Goal: Transaction & Acquisition: Purchase product/service

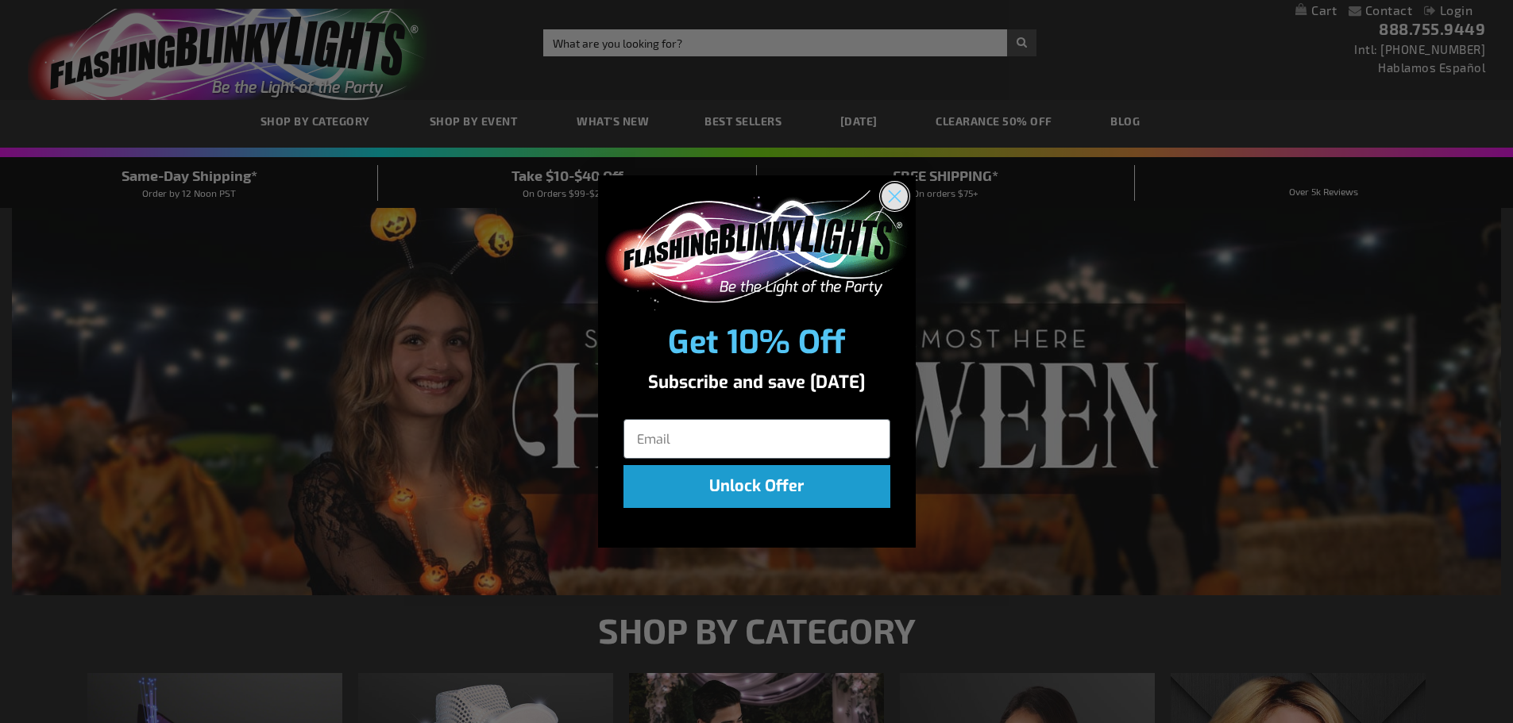
click at [900, 200] on circle "Close dialog" at bounding box center [894, 196] width 26 height 26
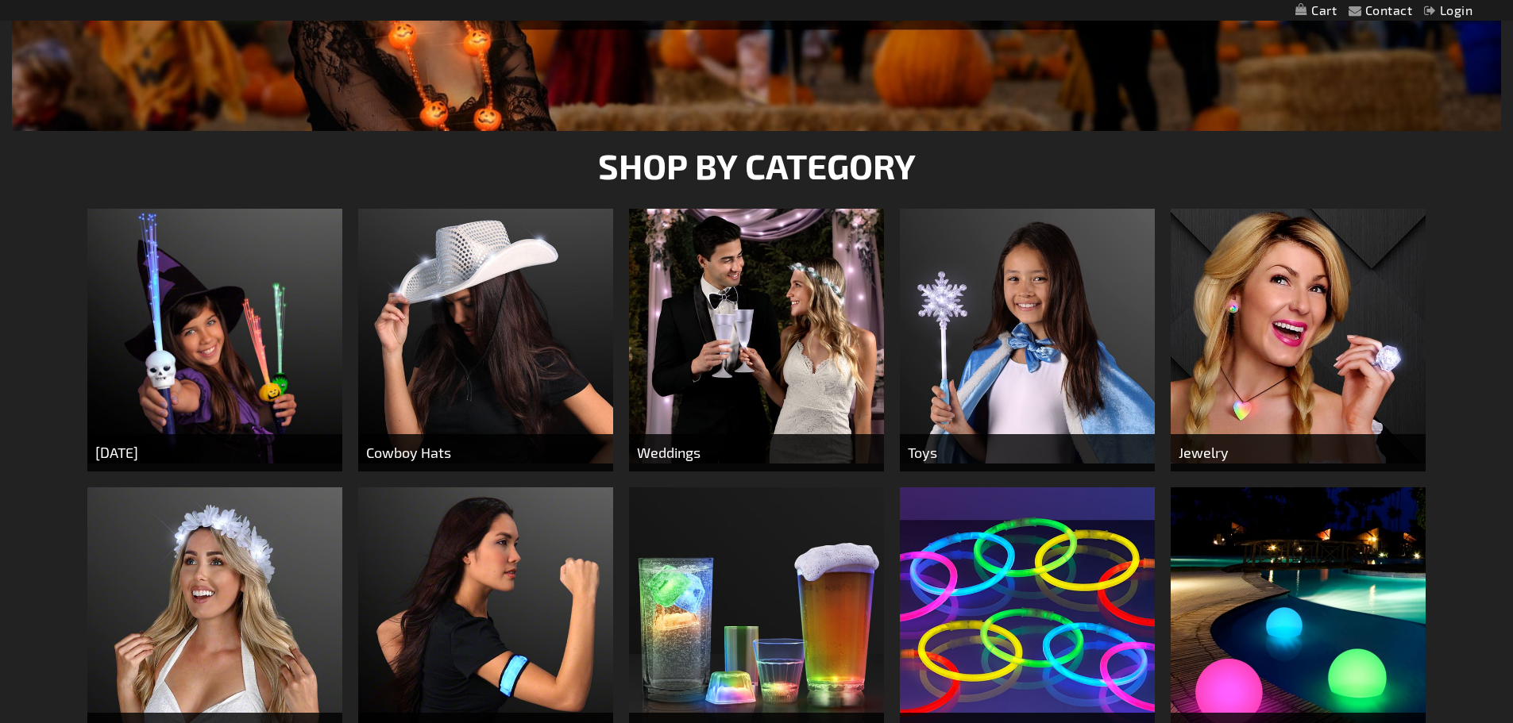
scroll to position [476, 0]
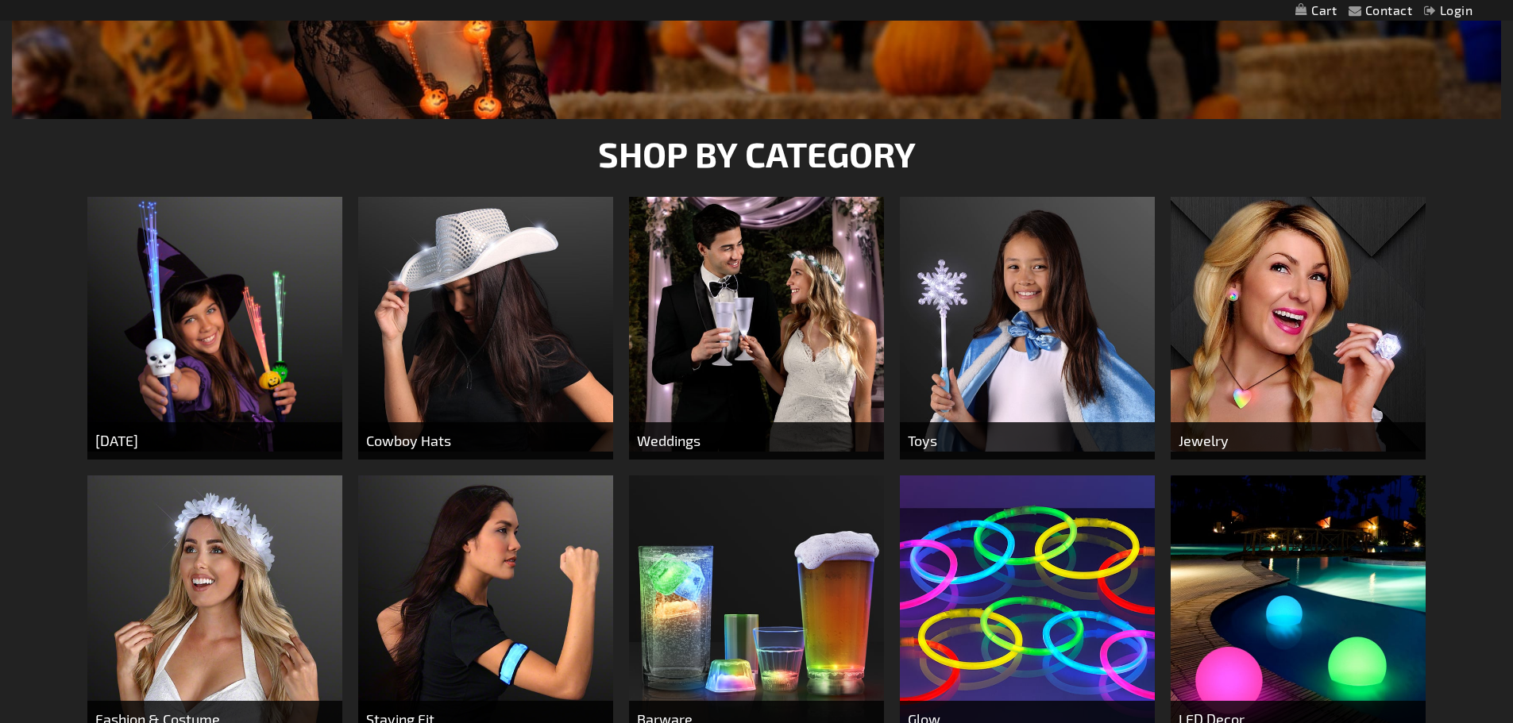
click at [523, 252] on img at bounding box center [485, 324] width 255 height 255
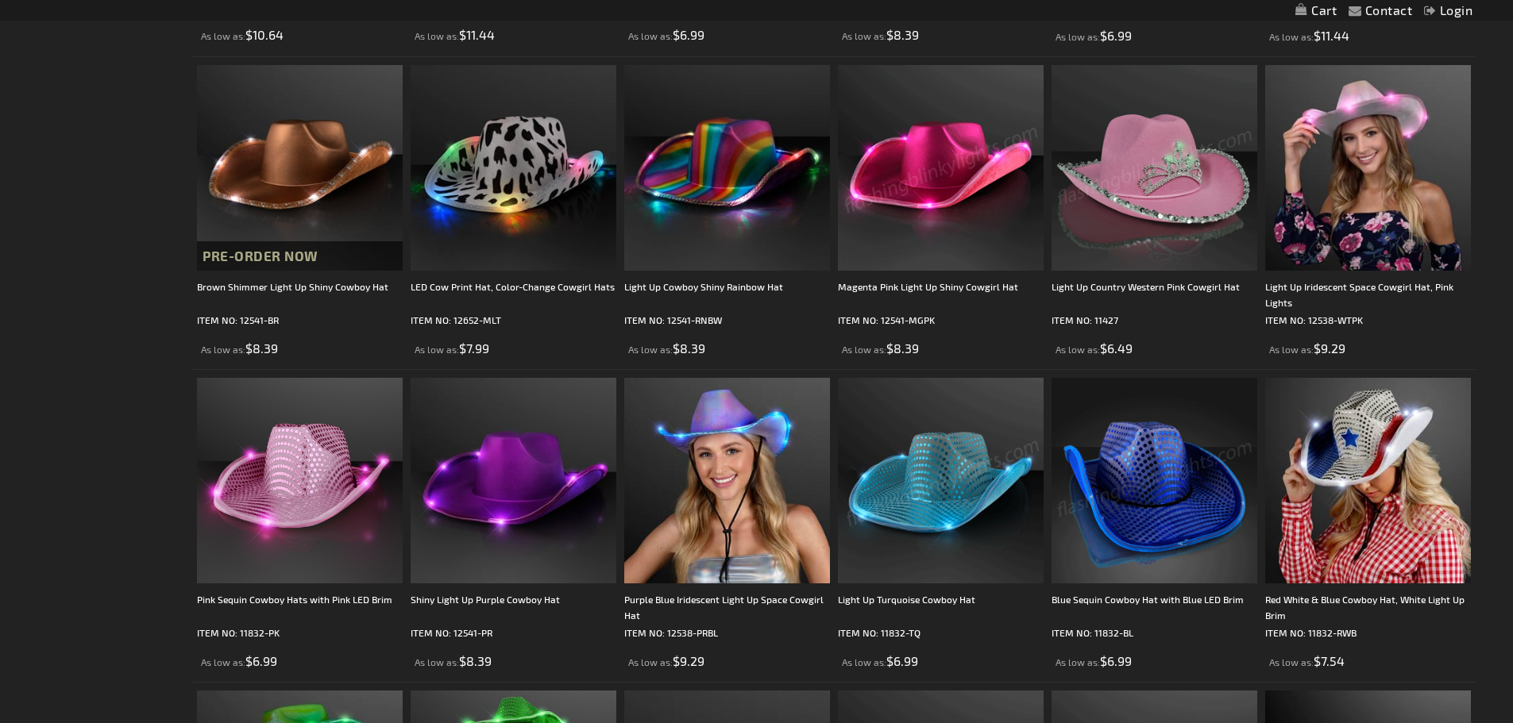
scroll to position [635, 0]
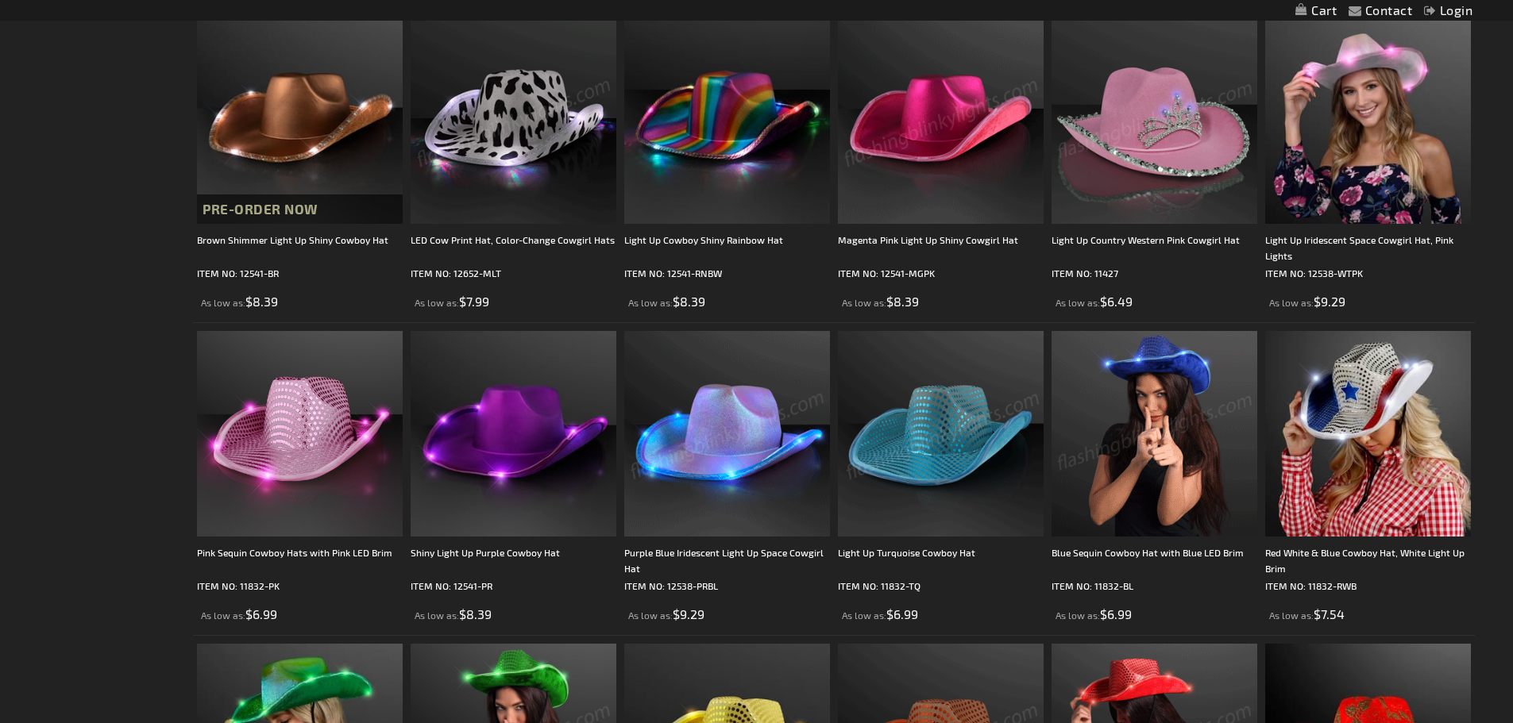
click at [512, 141] on img at bounding box center [514, 121] width 206 height 206
